Goal: Transaction & Acquisition: Purchase product/service

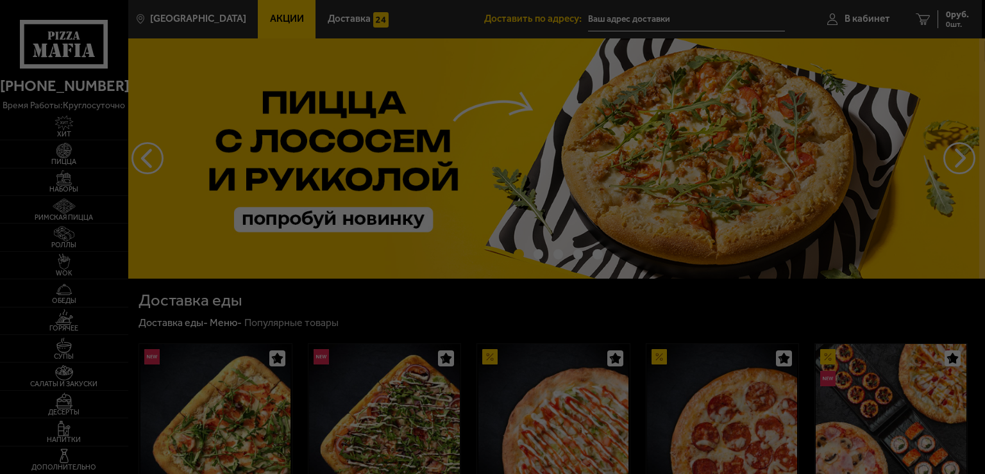
click at [378, 314] on div at bounding box center [492, 237] width 985 height 474
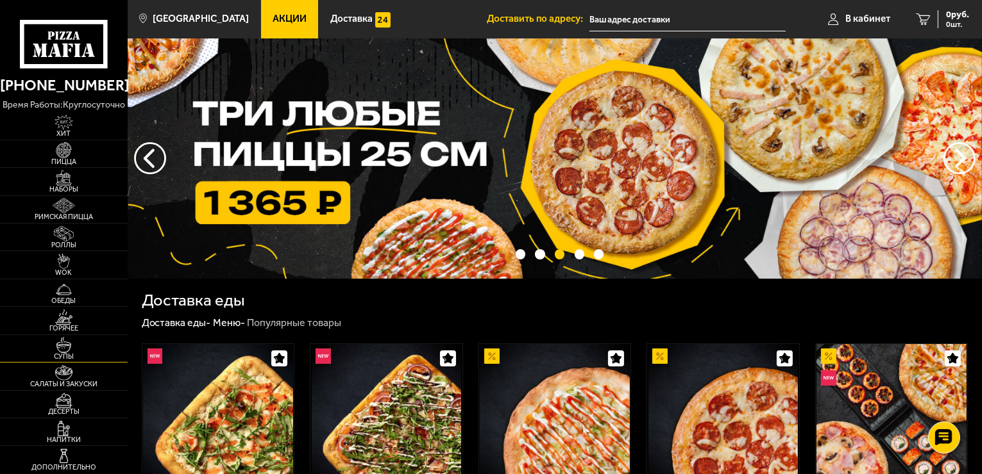
click at [57, 353] on span "Супы" at bounding box center [64, 356] width 128 height 7
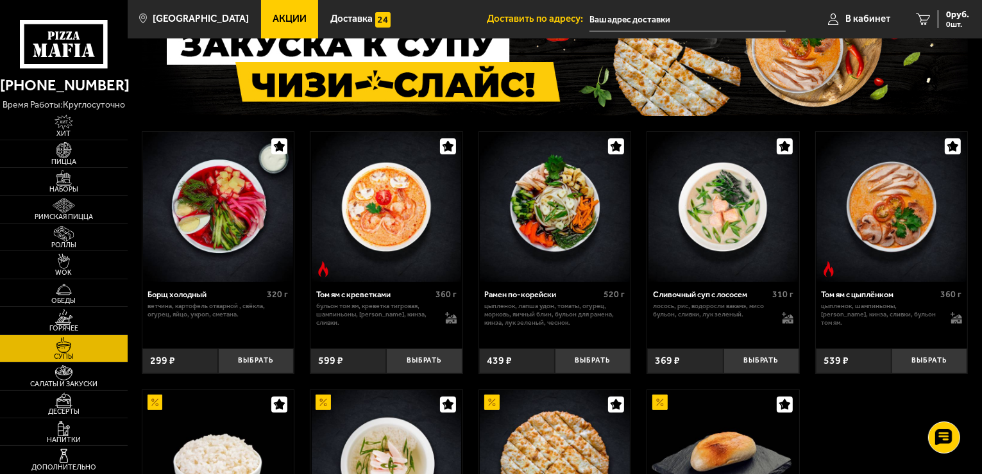
scroll to position [64, 0]
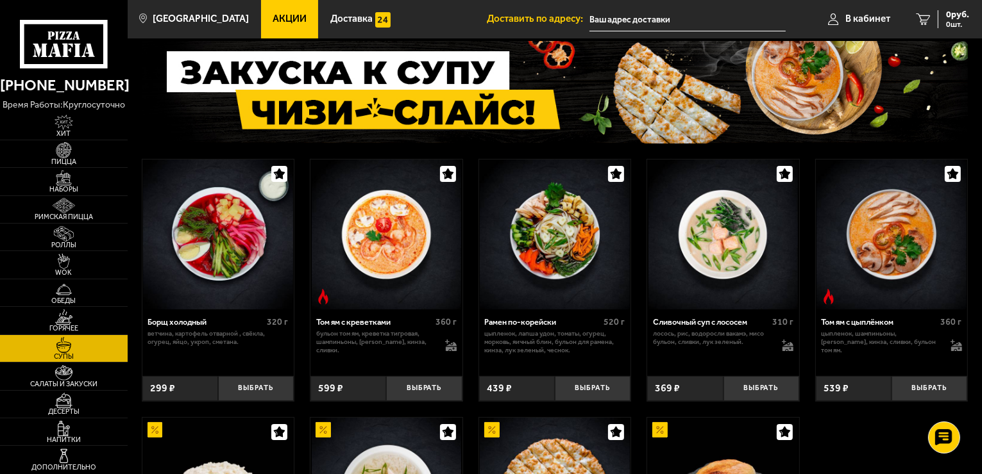
click at [891, 255] on img at bounding box center [891, 235] width 150 height 150
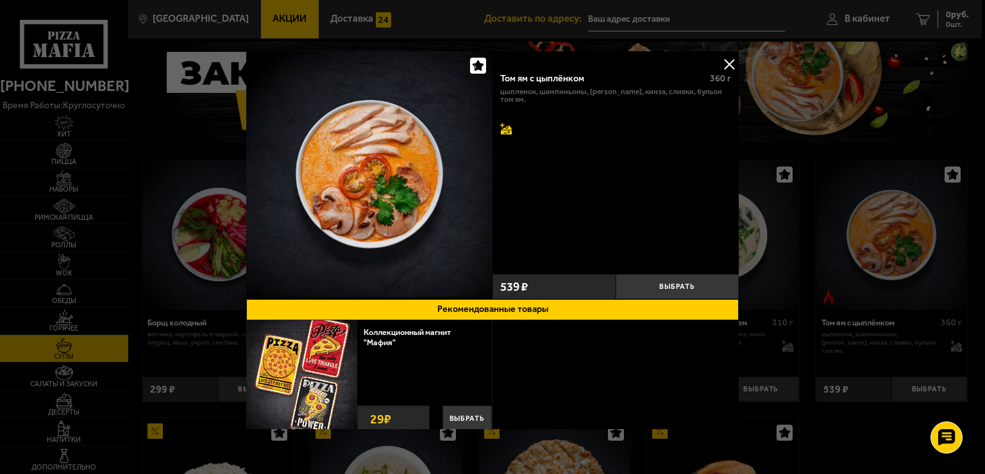
click at [500, 126] on icon at bounding box center [504, 128] width 9 height 10
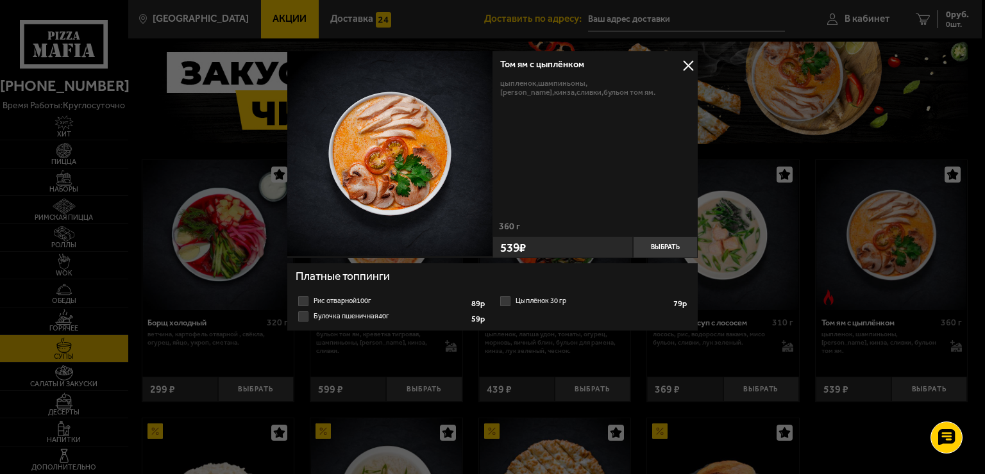
click at [314, 301] on label "Рис отварной 100г 1 2 3 4 5 6 7 8" at bounding box center [392, 301] width 192 height 15
click at [0, 0] on input "Рис отварной 100г 1 2 3 4 5 6 7 8" at bounding box center [0, 0] width 0 height 0
click at [666, 249] on button "Выбрать" at bounding box center [665, 248] width 65 height 22
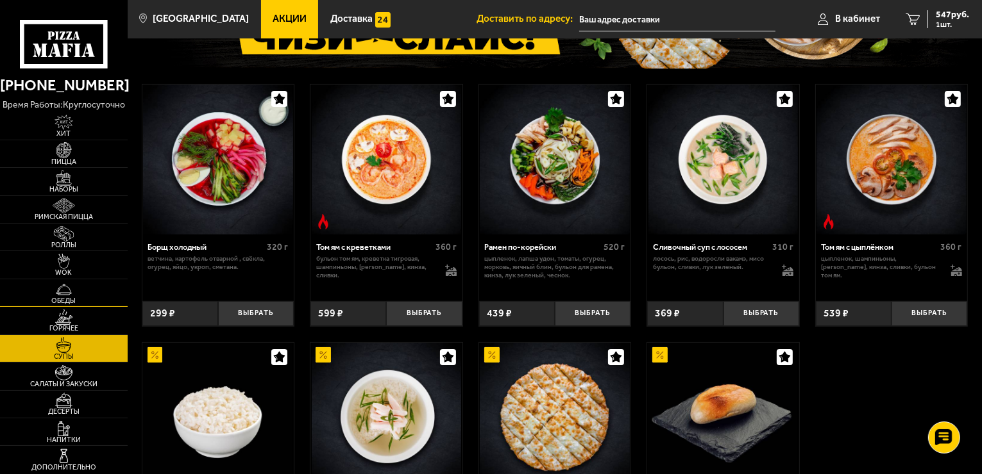
scroll to position [128, 0]
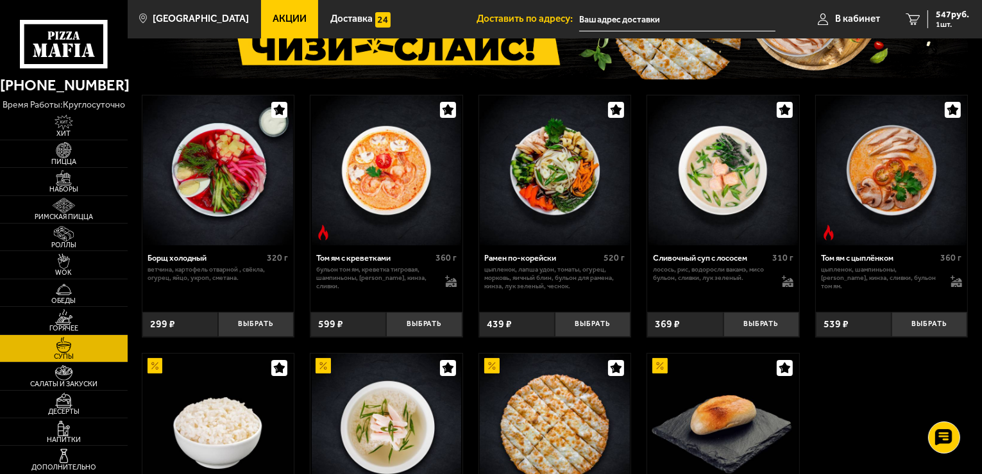
click at [281, 22] on span "Акции" at bounding box center [289, 19] width 34 height 10
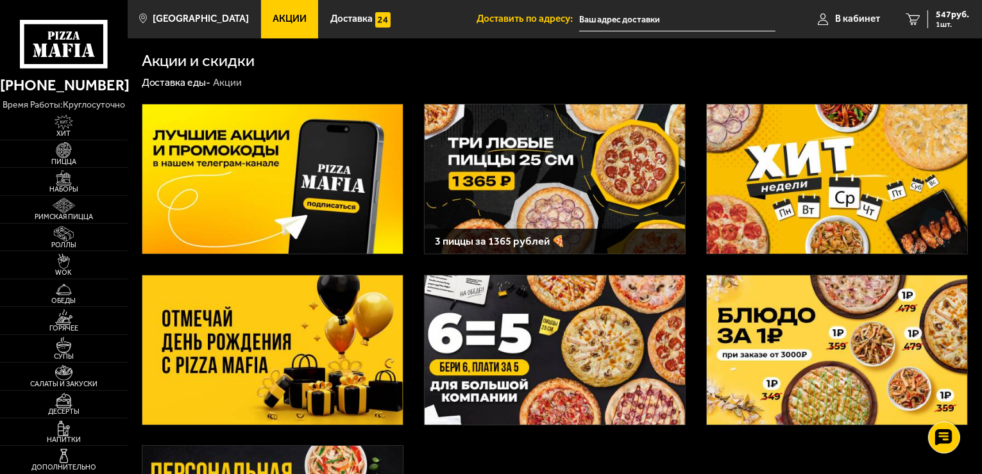
click at [792, 215] on img at bounding box center [837, 179] width 260 height 149
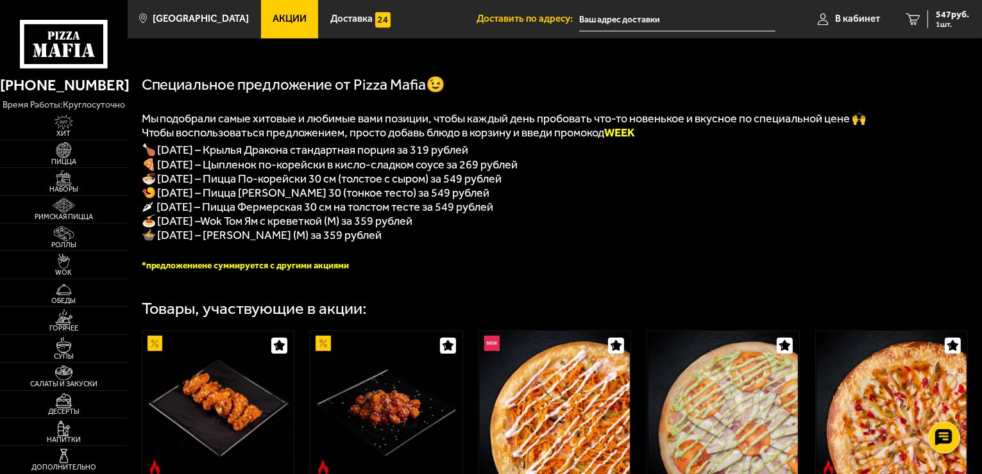
scroll to position [256, 0]
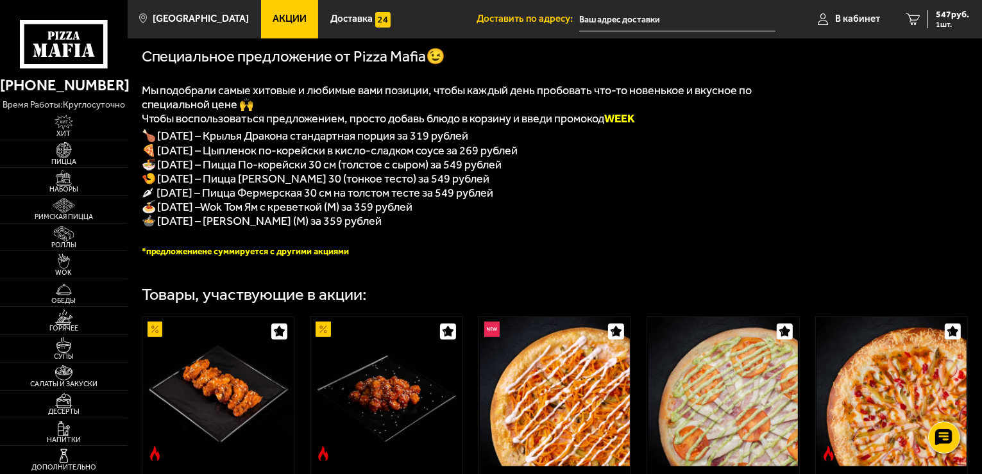
drag, startPoint x: 220, startPoint y: 219, endPoint x: 411, endPoint y: 224, distance: 191.1
click at [451, 227] on div "﻿ Специальное предложение от Pizza Mafia😉 Мы подобрали самые хитовые и любимые …" at bounding box center [470, 51] width 657 height 414
click at [351, 214] on span "Wok Том Ям с креветкой (M) за 359 рублей" at bounding box center [307, 207] width 212 height 14
drag, startPoint x: 85, startPoint y: 258, endPoint x: 115, endPoint y: 280, distance: 37.2
click at [85, 259] on link "WOK" at bounding box center [64, 264] width 128 height 27
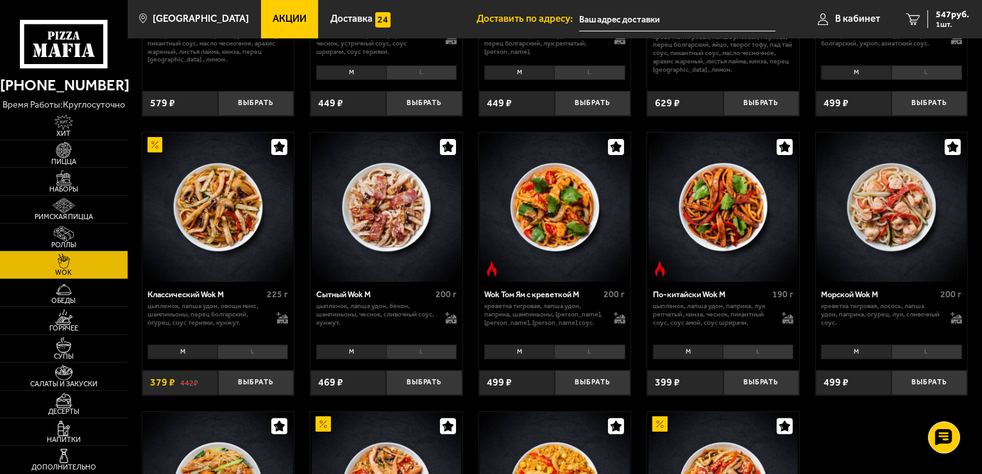
scroll to position [256, 0]
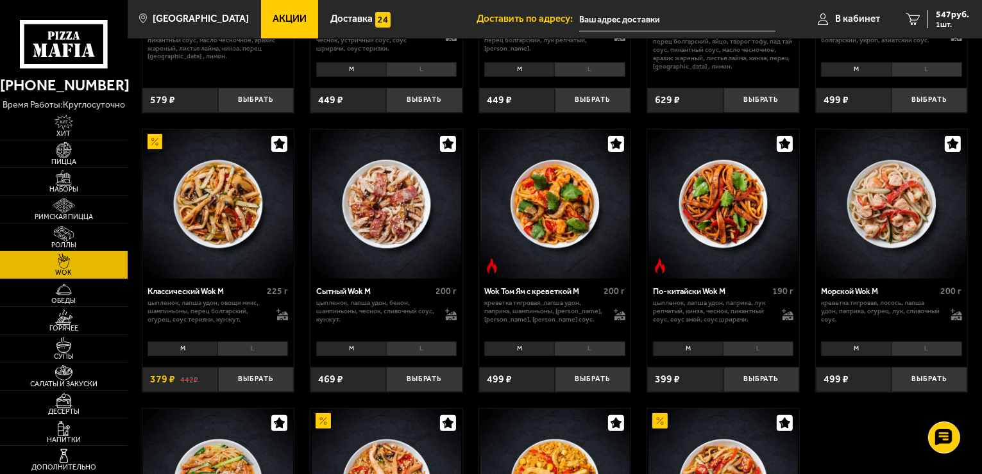
click at [424, 349] on li "L" at bounding box center [421, 349] width 71 height 15
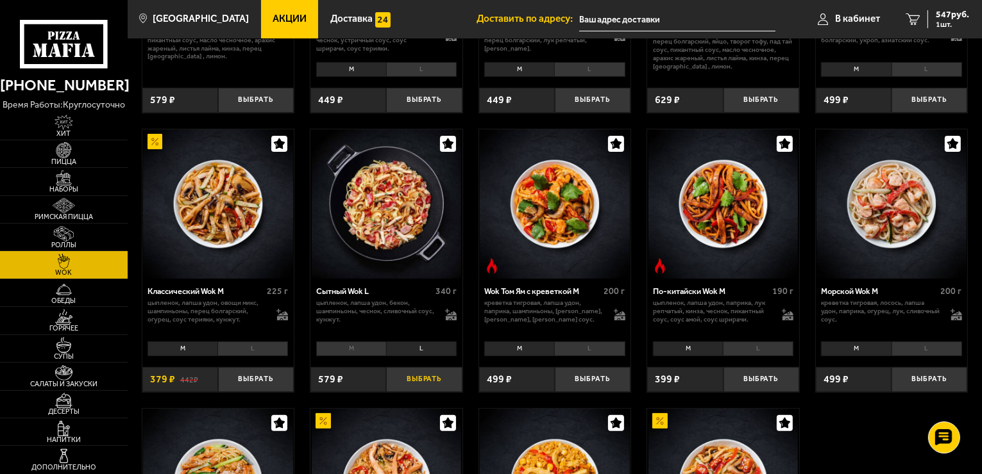
click at [419, 377] on button "Выбрать" at bounding box center [424, 379] width 76 height 25
click at [934, 23] on span "2 шт." at bounding box center [949, 25] width 38 height 8
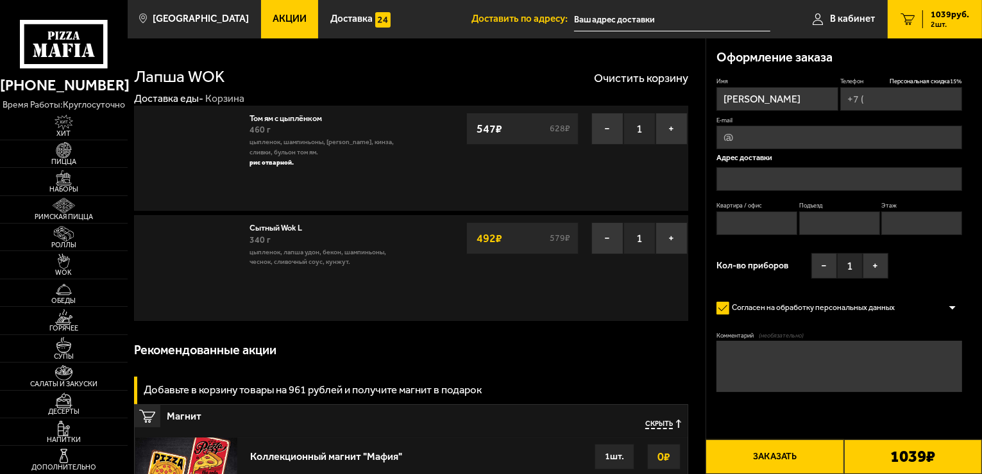
type input "[PHONE_NUMBER]"
type input "[STREET_ADDRESS]"
type input "200"
type input "6"
type input "4"
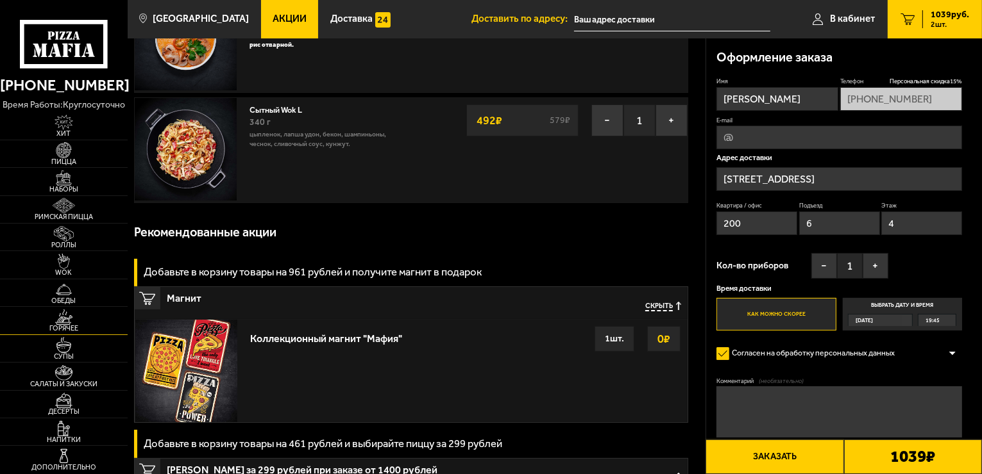
scroll to position [128, 0]
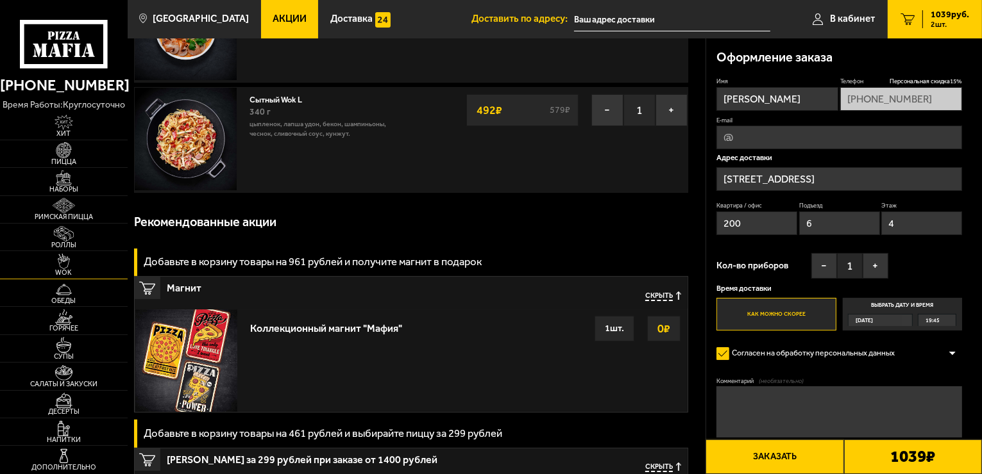
click at [56, 259] on img at bounding box center [63, 261] width 39 height 15
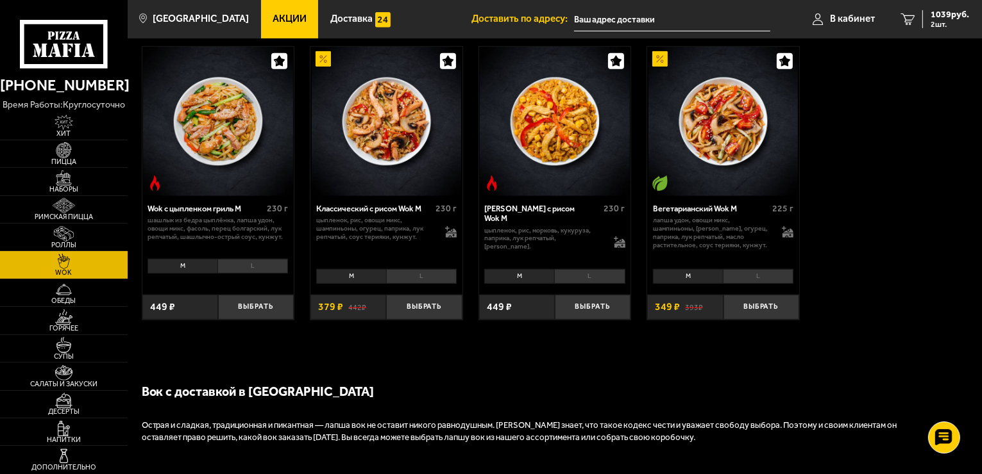
scroll to position [513, 0]
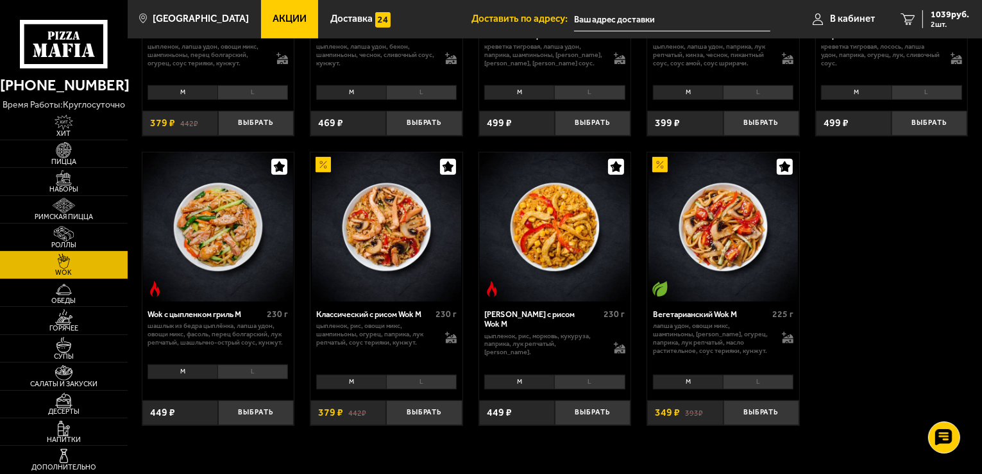
click at [417, 379] on li "L" at bounding box center [421, 382] width 71 height 15
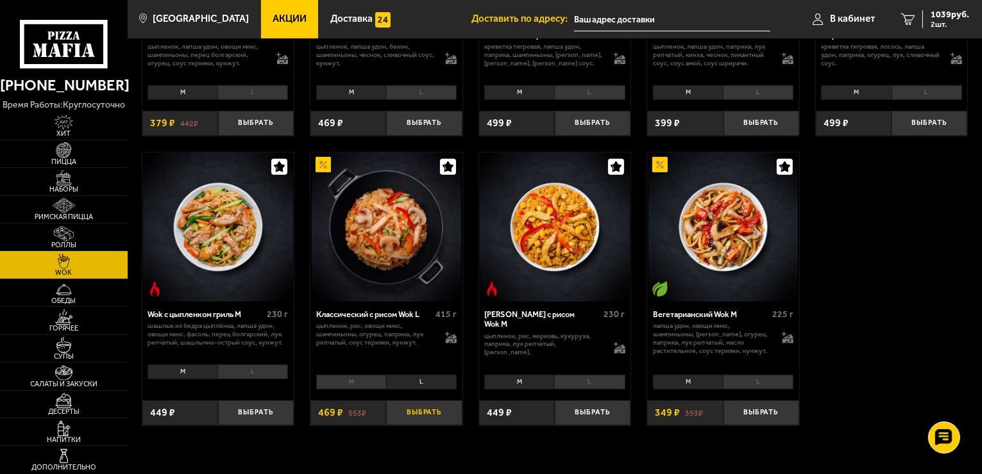
click at [413, 420] on button "Выбрать" at bounding box center [424, 413] width 76 height 25
click at [942, 22] on span "3 шт." at bounding box center [949, 25] width 38 height 8
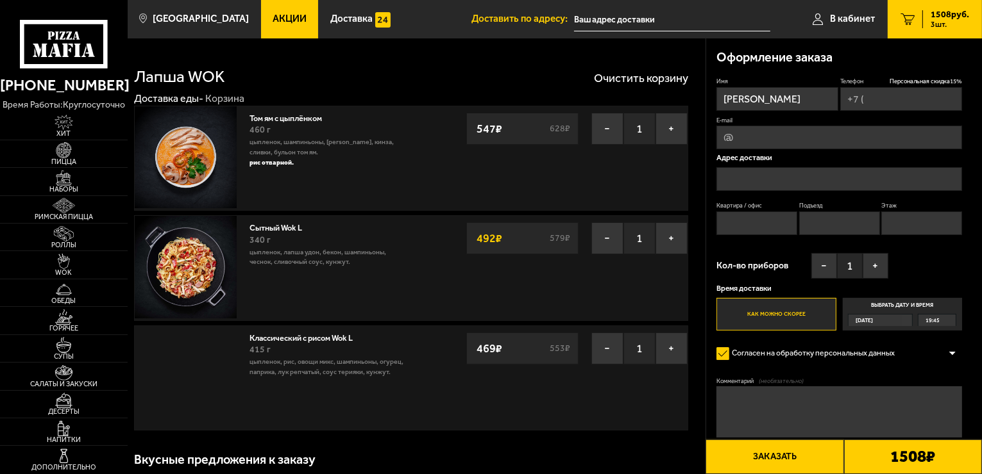
type input "[PHONE_NUMBER]"
type input "[STREET_ADDRESS]"
type input "200"
type input "6"
type input "4"
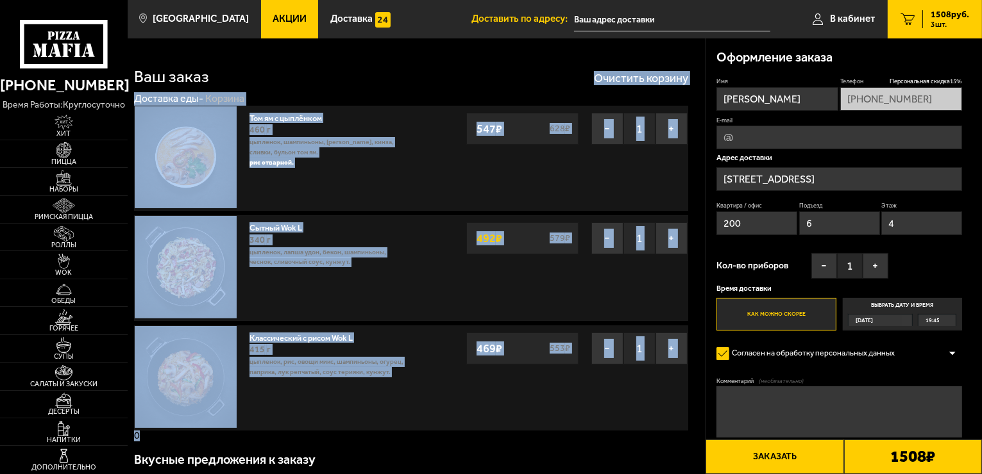
drag, startPoint x: 455, startPoint y: 439, endPoint x: 378, endPoint y: 78, distance: 368.3
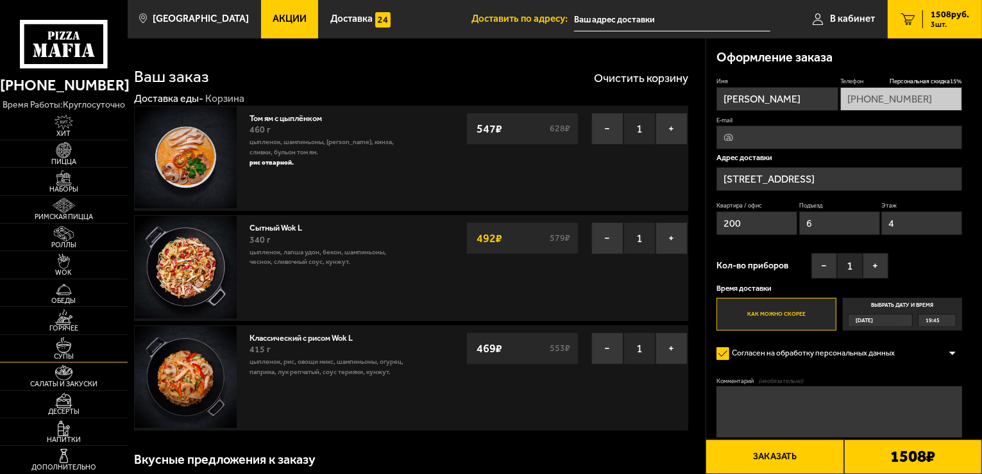
click at [69, 337] on img at bounding box center [63, 344] width 39 height 15
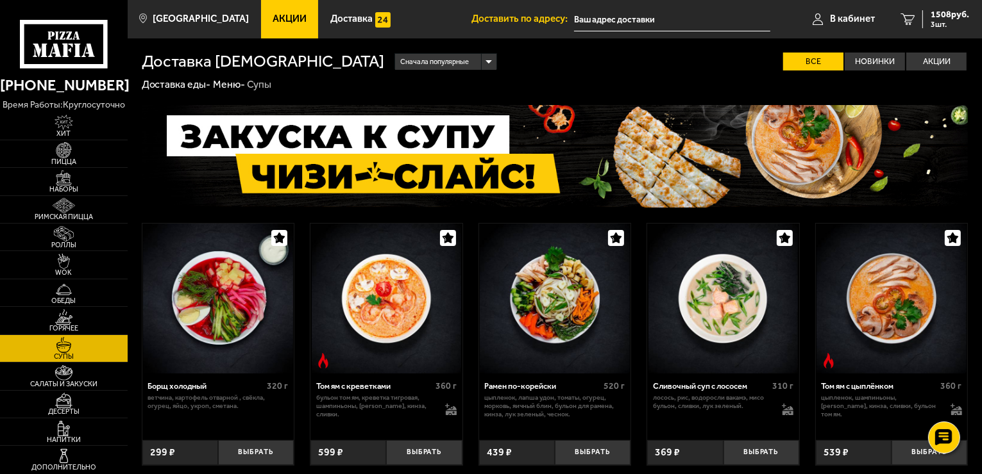
click at [287, 23] on span "Акции" at bounding box center [289, 19] width 34 height 10
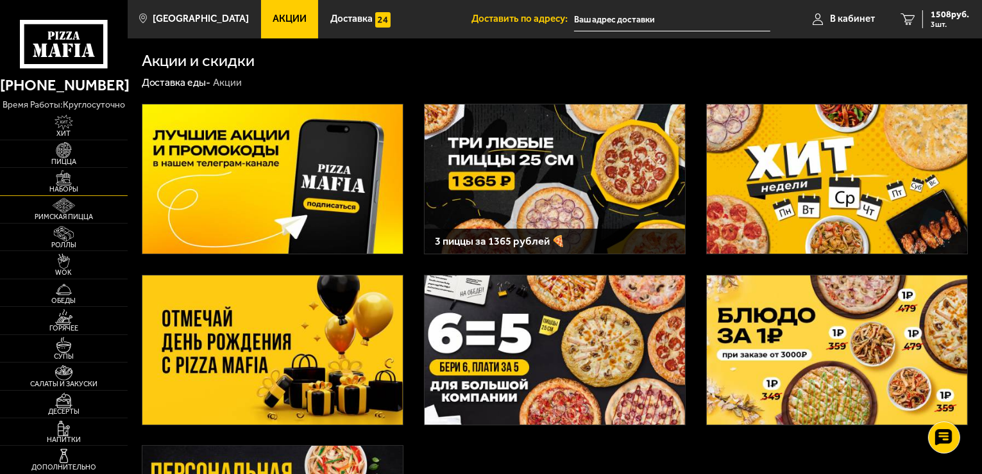
click at [56, 186] on span "Наборы" at bounding box center [64, 189] width 128 height 7
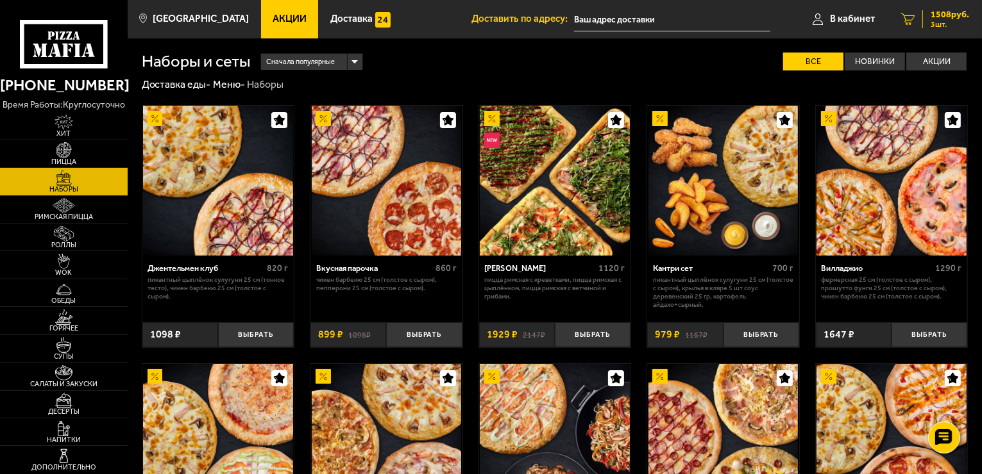
click at [949, 21] on span "3 шт." at bounding box center [949, 25] width 38 height 8
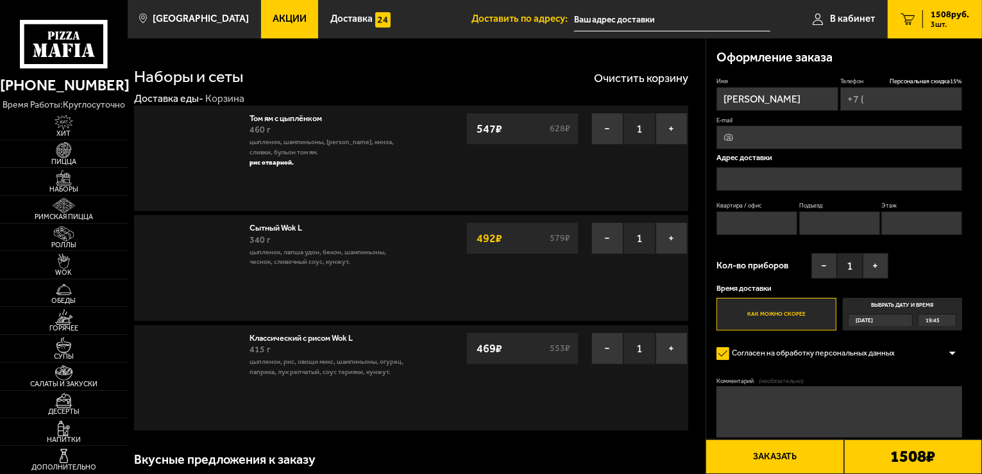
type input "[PHONE_NUMBER]"
type input "[STREET_ADDRESS]"
type input "200"
type input "6"
type input "4"
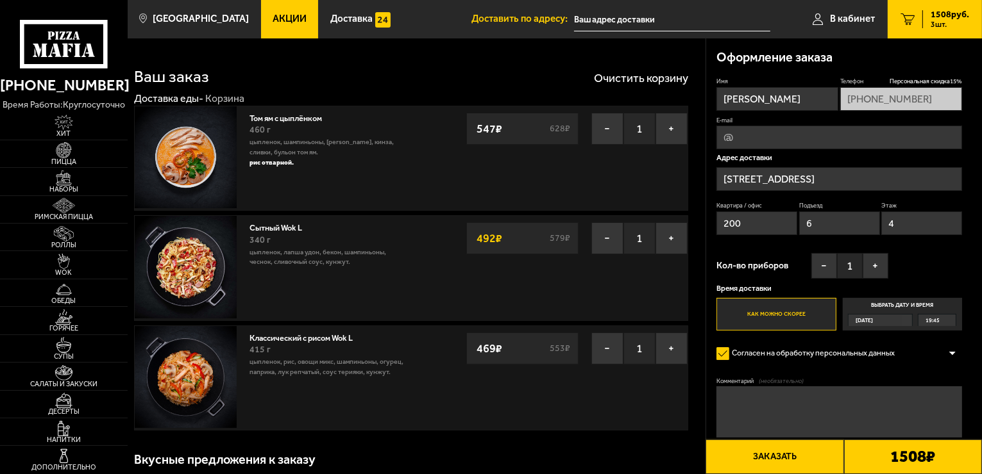
drag, startPoint x: 336, startPoint y: 88, endPoint x: 505, endPoint y: 430, distance: 380.5
click at [399, 468] on div "Вкусные предложения к заказу" at bounding box center [411, 460] width 554 height 38
click at [67, 264] on img at bounding box center [63, 261] width 39 height 15
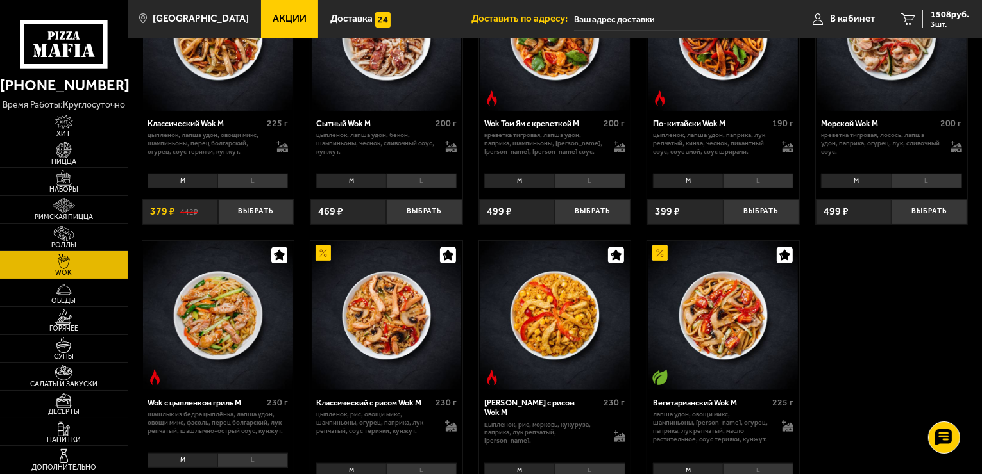
scroll to position [449, 0]
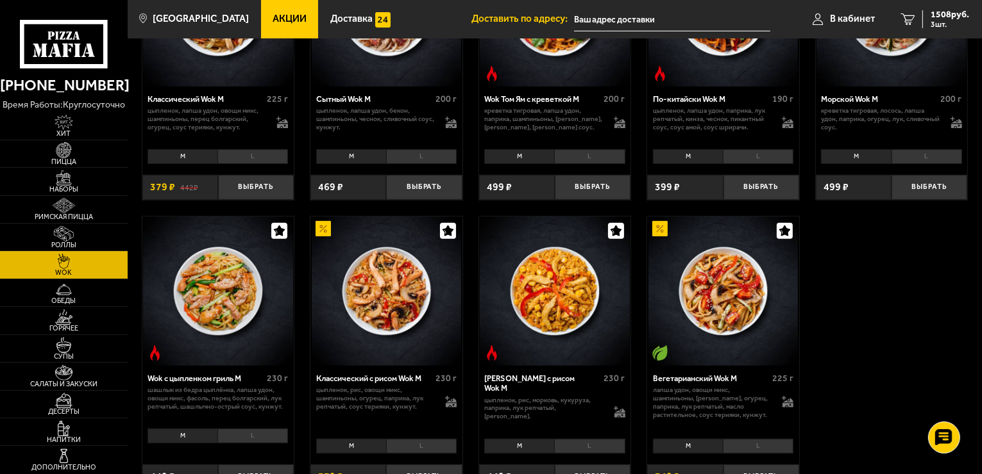
click at [399, 154] on li "L" at bounding box center [421, 156] width 71 height 15
click at [354, 153] on li "M" at bounding box center [351, 156] width 70 height 15
click at [416, 158] on li "L" at bounding box center [421, 156] width 71 height 15
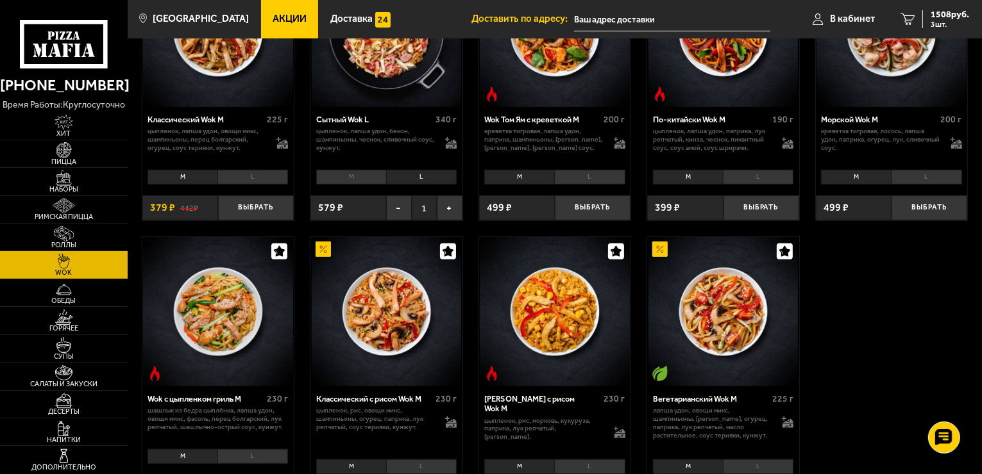
scroll to position [385, 0]
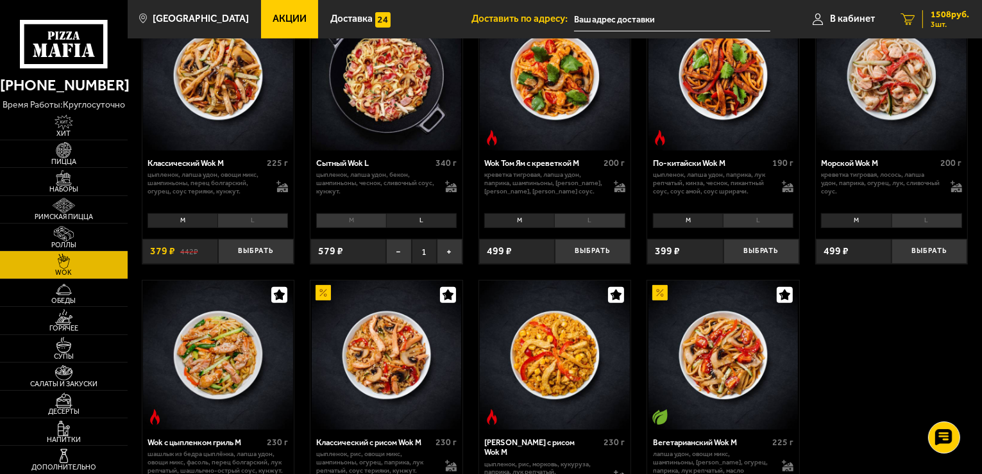
click at [951, 12] on span "1508 руб." at bounding box center [949, 14] width 38 height 9
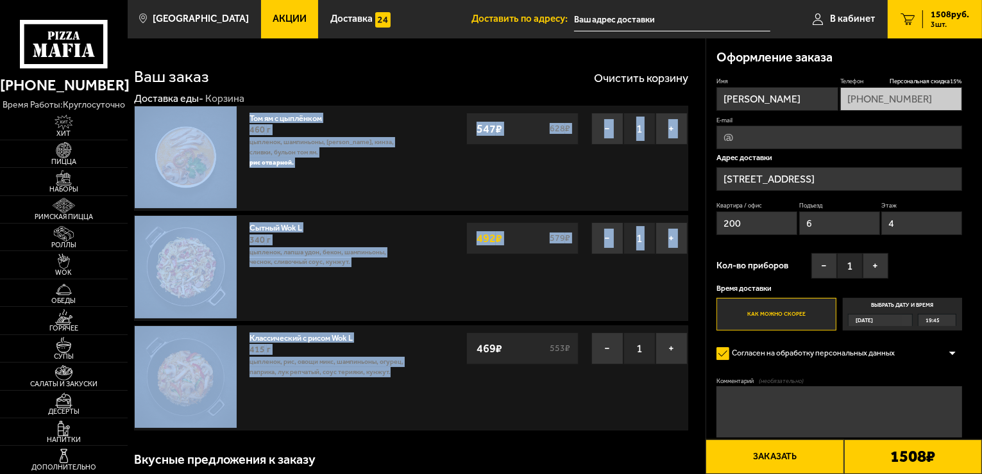
drag, startPoint x: 400, startPoint y: 412, endPoint x: 259, endPoint y: 101, distance: 341.5
click at [61, 327] on span "Горячее" at bounding box center [64, 328] width 128 height 7
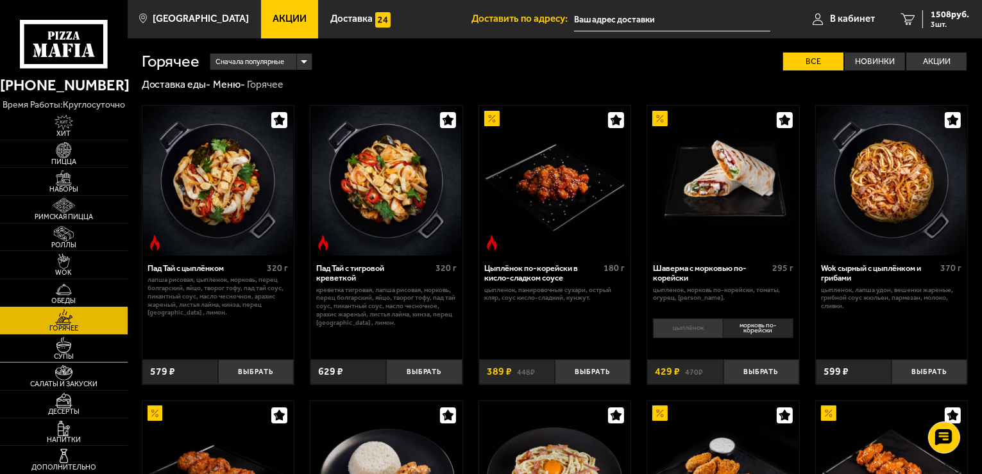
click at [63, 350] on img at bounding box center [63, 344] width 39 height 15
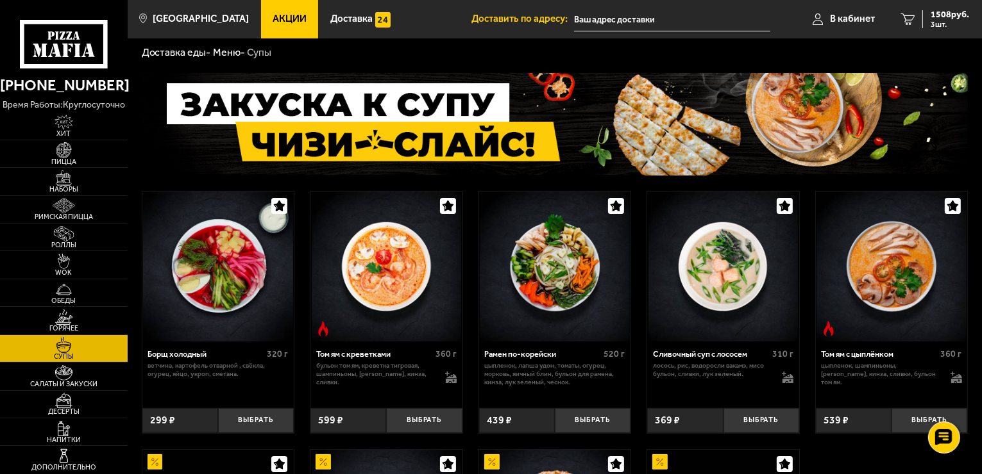
scroll to position [256, 0]
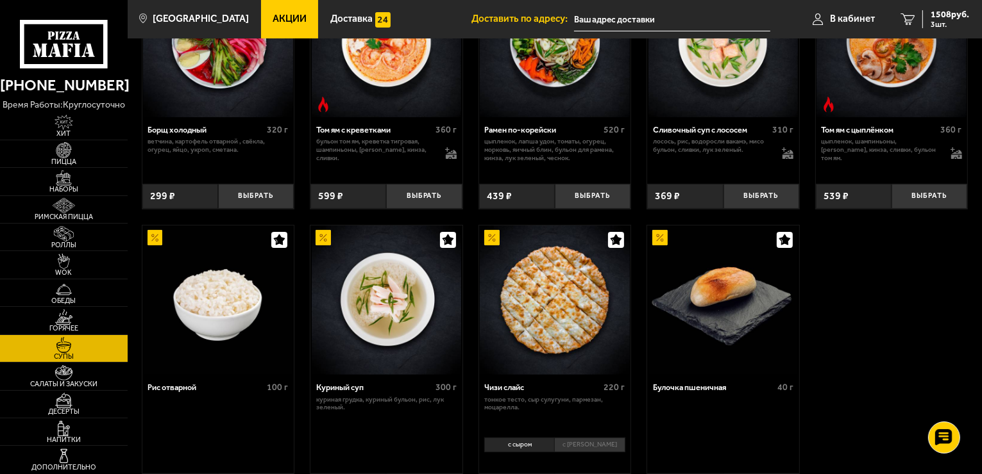
click at [708, 89] on img at bounding box center [723, 42] width 150 height 150
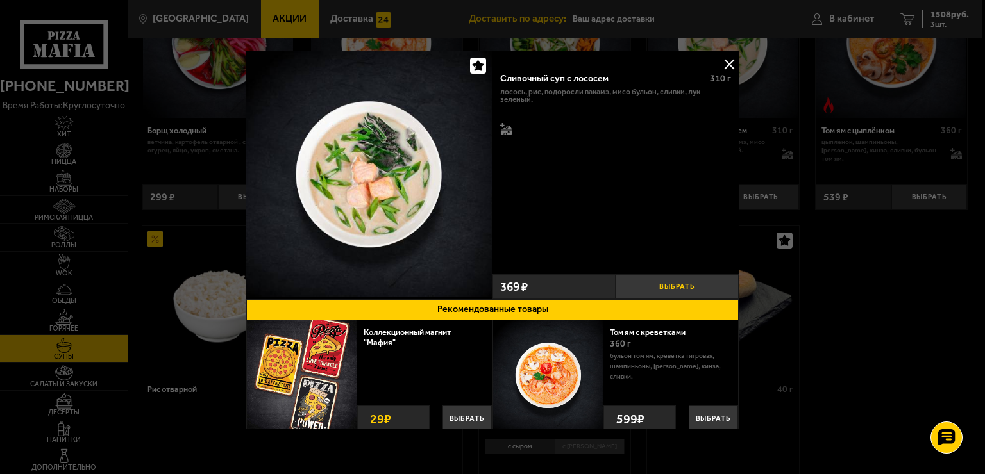
click at [687, 280] on button "Выбрать" at bounding box center [676, 286] width 123 height 25
click at [948, 23] on div at bounding box center [492, 237] width 985 height 474
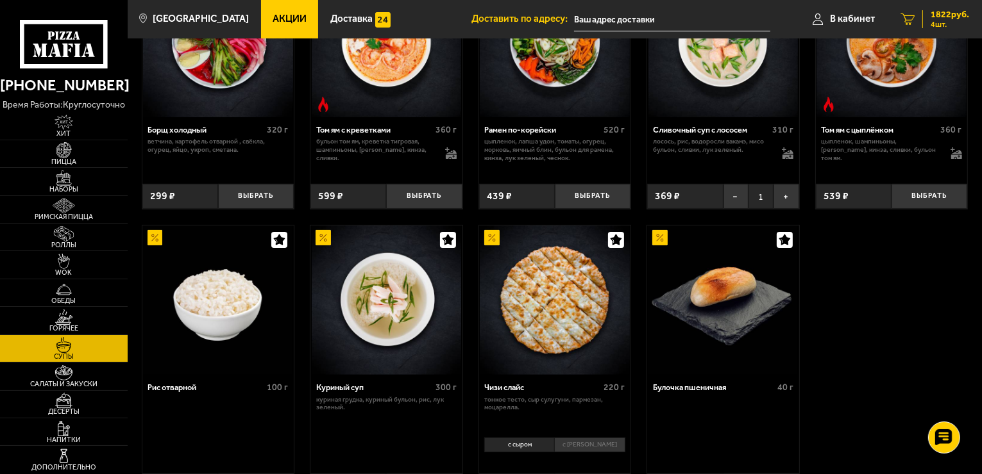
click at [948, 19] on span "1822 руб." at bounding box center [949, 14] width 38 height 9
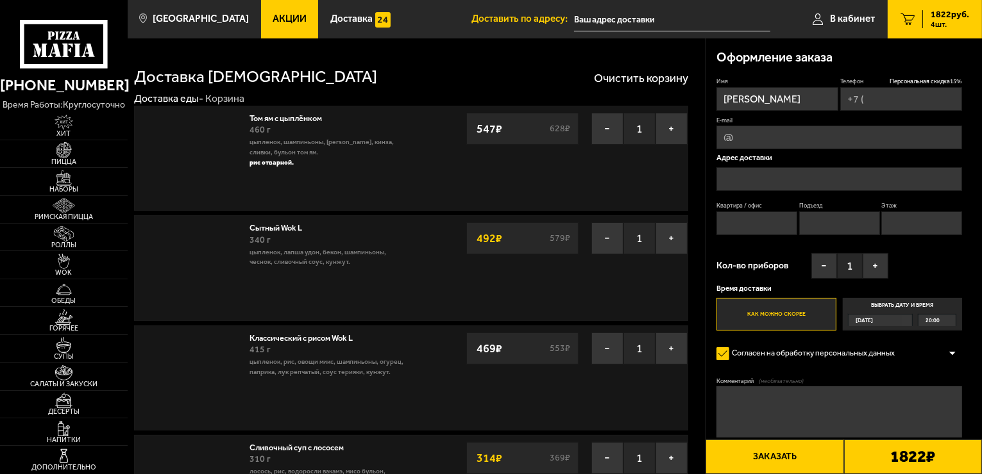
type input "[PHONE_NUMBER]"
type input "[STREET_ADDRESS]"
type input "200"
type input "6"
type input "4"
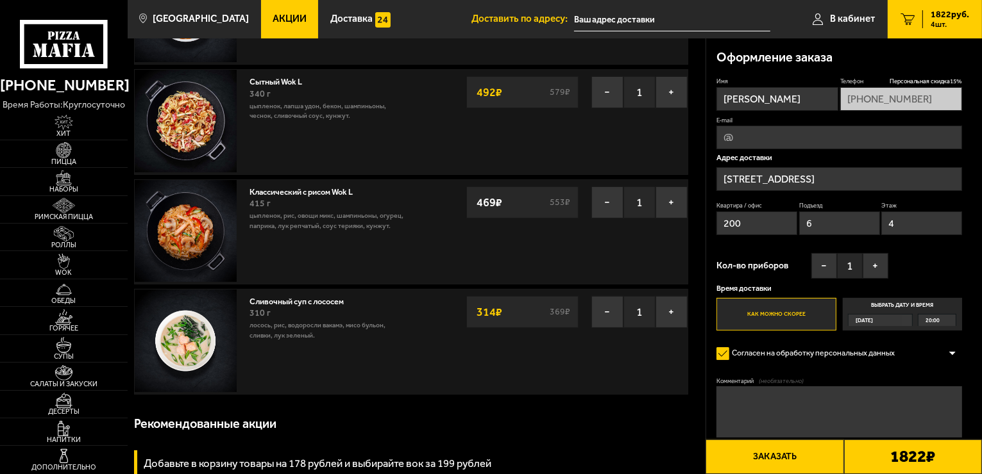
scroll to position [192, 0]
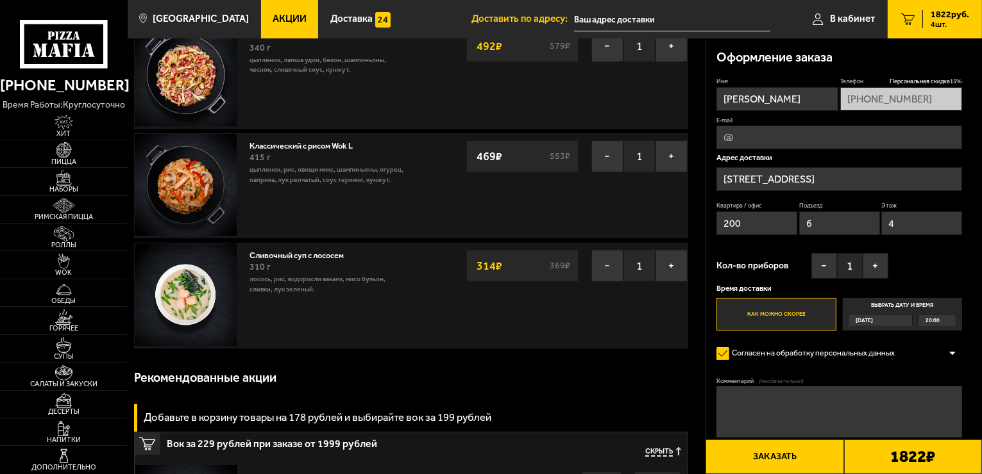
click at [599, 277] on button "−" at bounding box center [607, 266] width 32 height 32
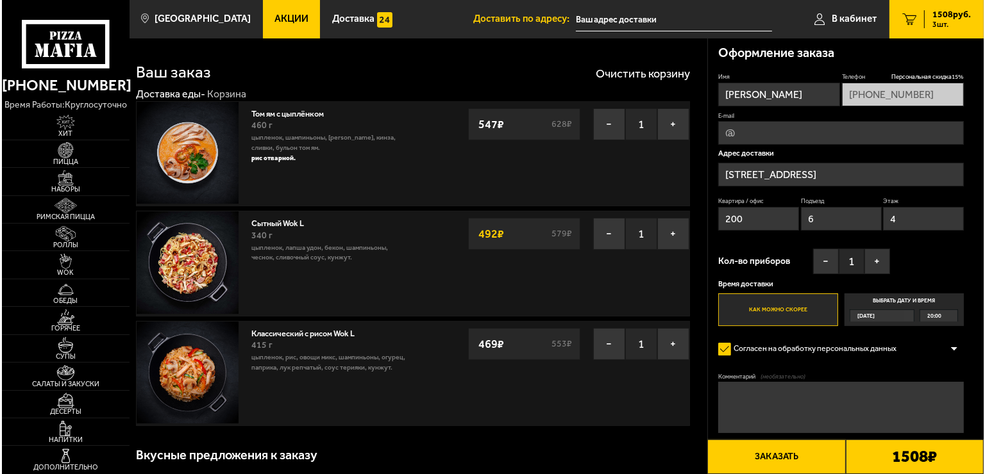
scroll to position [0, 0]
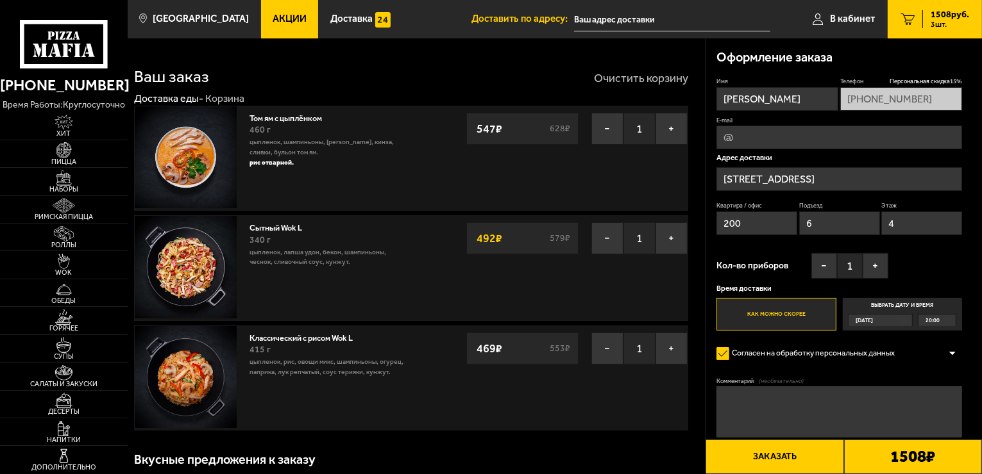
click at [666, 72] on button "Очистить корзину" at bounding box center [641, 78] width 94 height 12
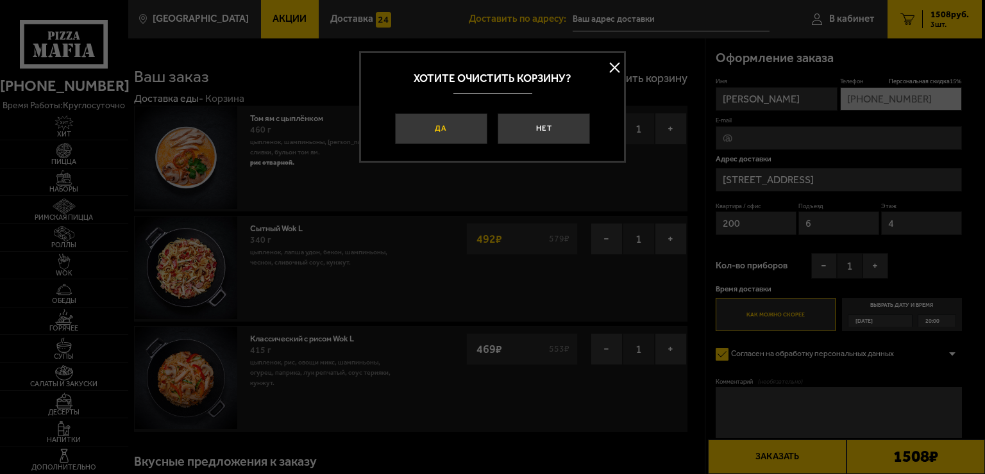
click at [456, 128] on button "Да" at bounding box center [441, 128] width 92 height 31
